Goal: Information Seeking & Learning: Understand process/instructions

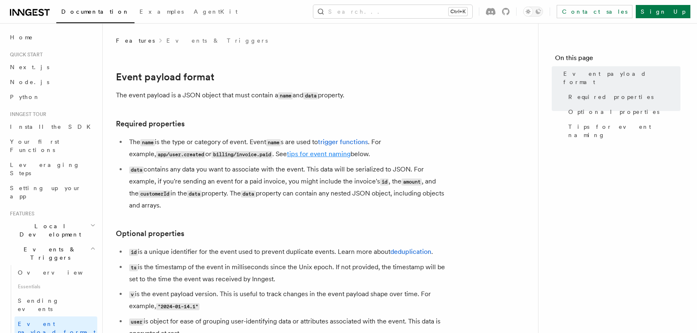
click at [290, 155] on link "tips for event naming" at bounding box center [319, 154] width 64 height 8
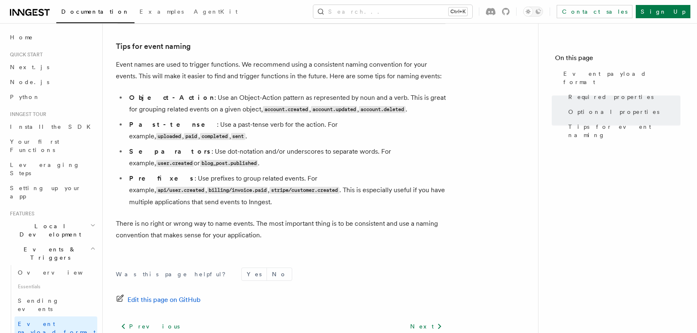
scroll to position [534, 0]
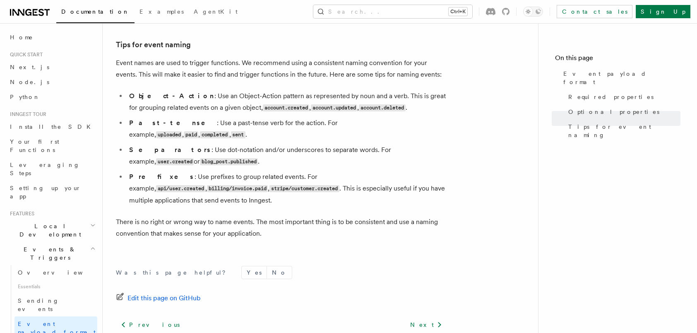
click at [427, 123] on li "Past-tense : Use a past-tense verb for the action. For example, uploaded , paid…" at bounding box center [287, 129] width 320 height 24
drag, startPoint x: 251, startPoint y: 213, endPoint x: 117, endPoint y: 209, distance: 133.7
click at [117, 216] on p "There is no right or wrong way to name events. The most important thing is to b…" at bounding box center [281, 227] width 331 height 23
click at [406, 249] on div "Was this page helpful? Yes No Edit this page on GitHub Previous Sending events …" at bounding box center [281, 326] width 331 height 154
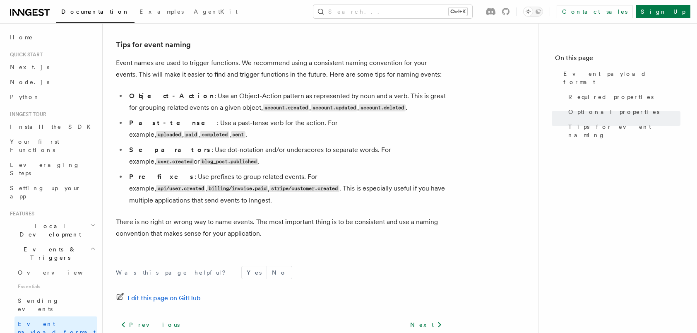
click at [441, 74] on p "Event names are used to trigger functions. We recommend using a consistent nami…" at bounding box center [281, 68] width 331 height 23
drag, startPoint x: 247, startPoint y: 108, endPoint x: 226, endPoint y: 107, distance: 20.7
click at [263, 107] on code "account.created" at bounding box center [286, 107] width 46 height 7
drag, startPoint x: 226, startPoint y: 107, endPoint x: 259, endPoint y: 111, distance: 32.9
click at [263, 111] on code "account.created" at bounding box center [286, 107] width 46 height 7
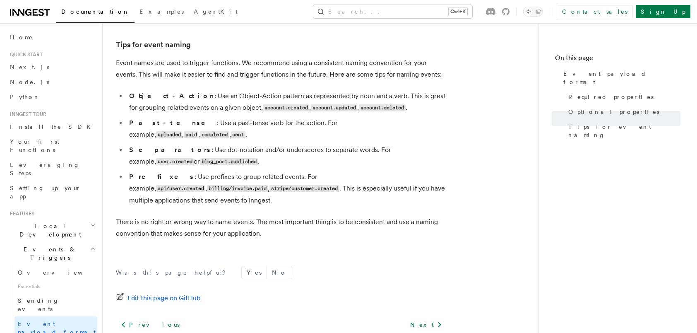
drag, startPoint x: 259, startPoint y: 111, endPoint x: 234, endPoint y: 110, distance: 25.2
click at [263, 110] on code "account.created" at bounding box center [286, 107] width 46 height 7
